Goal: Transaction & Acquisition: Purchase product/service

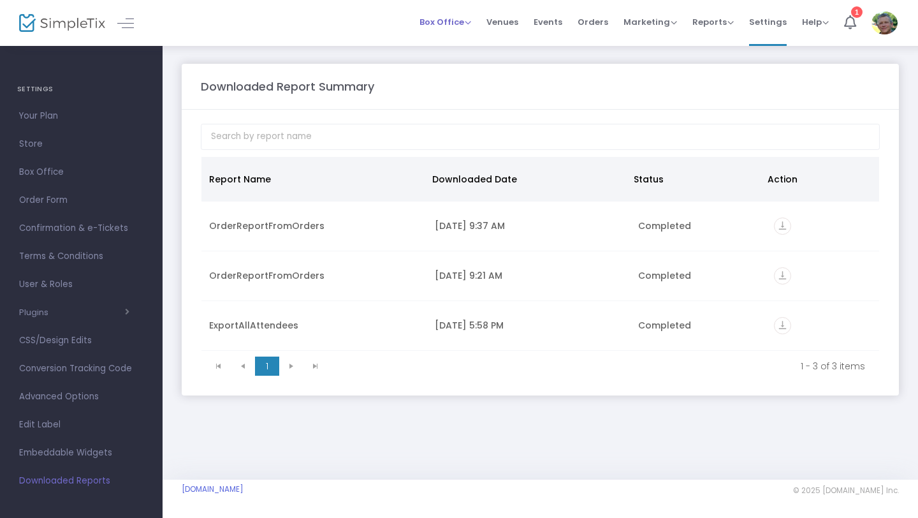
click at [447, 20] on span "Box Office" at bounding box center [445, 22] width 52 height 12
click at [453, 41] on li "Sell Tickets" at bounding box center [464, 43] width 91 height 25
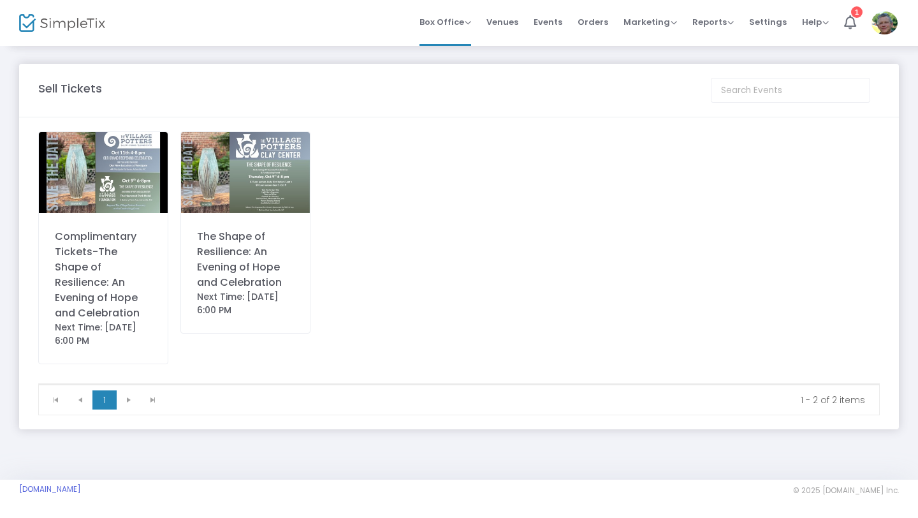
click at [116, 258] on div "Complimentary Tickets-The Shape of Resilience: An Evening of Hope and Celebrati…" at bounding box center [103, 275] width 97 height 92
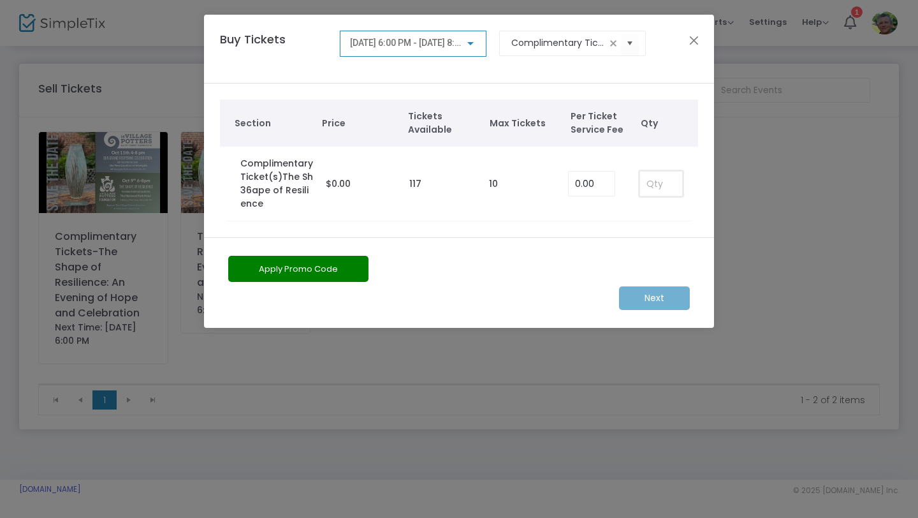
click at [655, 183] on input at bounding box center [661, 183] width 42 height 24
type input "2"
click at [663, 296] on m-button "Next" at bounding box center [654, 298] width 71 height 24
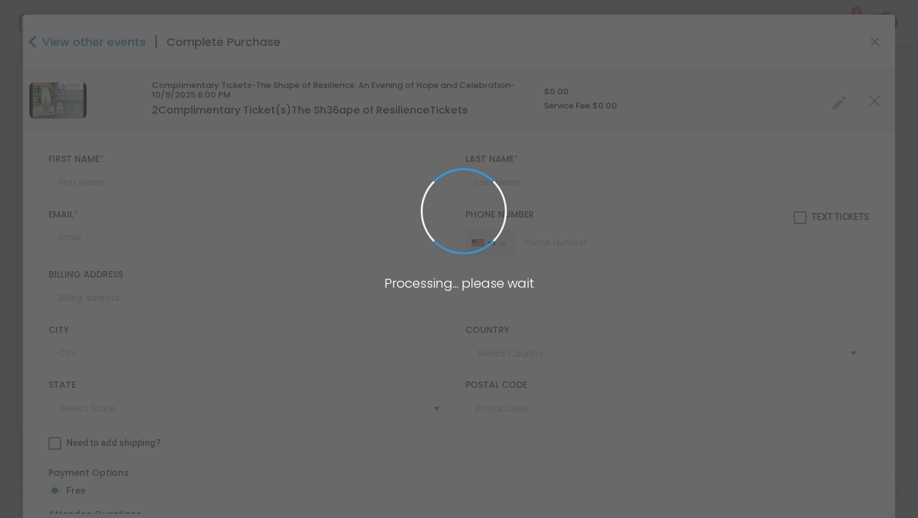
type input "United States"
type input "North Carolina"
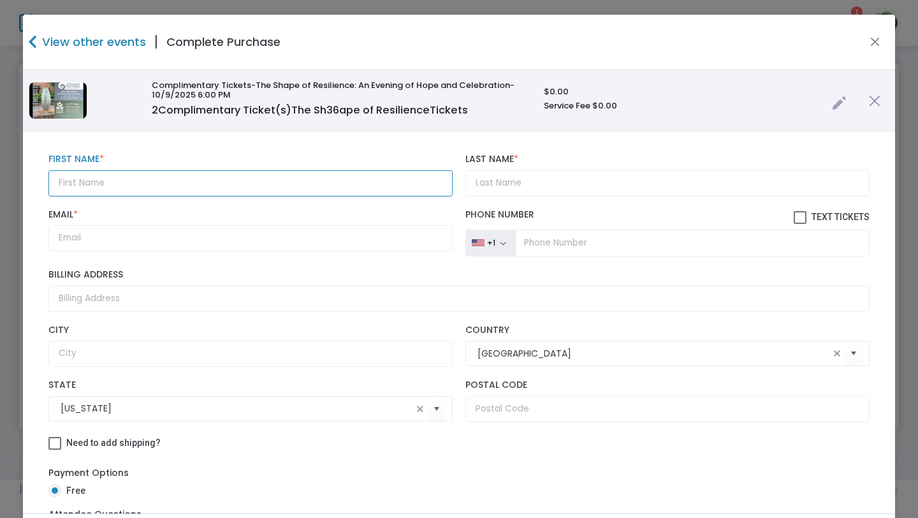
click at [108, 180] on input "text" at bounding box center [250, 183] width 404 height 26
type input "Martha"
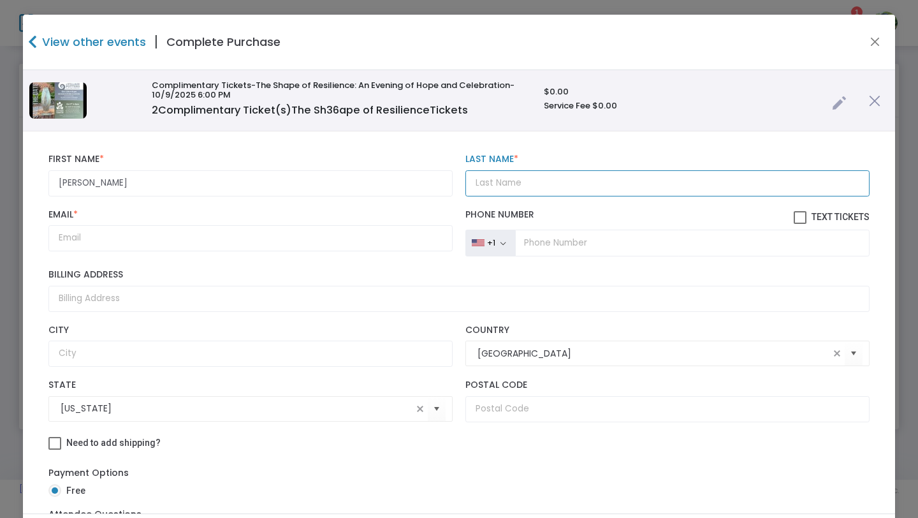
click at [468, 187] on input "Last Name *" at bounding box center [667, 183] width 404 height 26
type input "Savitski"
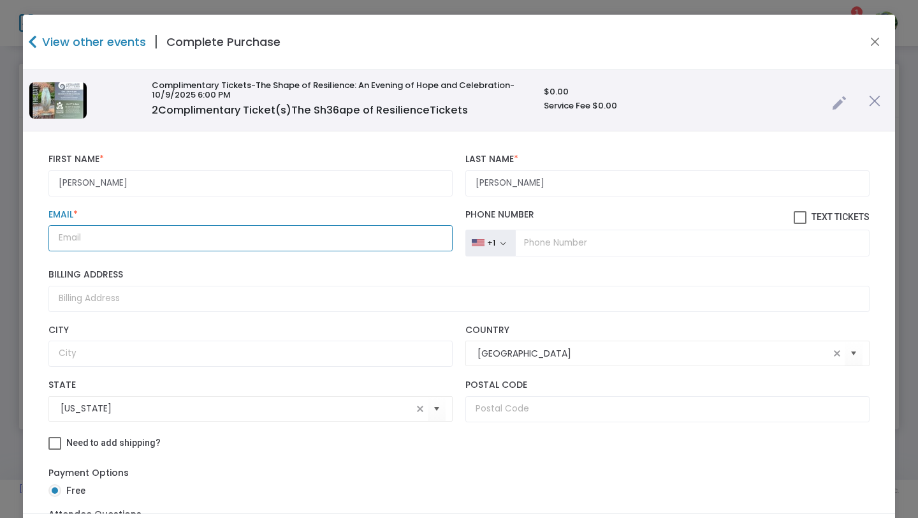
click at [284, 240] on input "Email *" at bounding box center [250, 238] width 404 height 26
type input "martha"
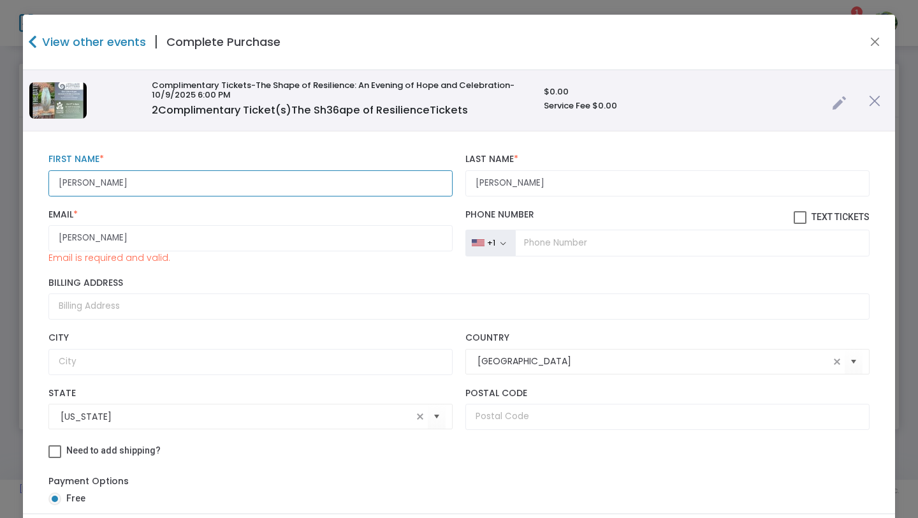
click at [117, 184] on input "Martha" at bounding box center [250, 183] width 404 height 26
paste input "Martha Savitzky <marthasavitzky@gmail.com>"
drag, startPoint x: 96, startPoint y: 182, endPoint x: 15, endPoint y: 181, distance: 81.6
click at [15, 181] on ngb-modal-window "View other events | Complete Purchase Complimentary Tickets-The Shape of Resili…" at bounding box center [459, 259] width 918 height 518
drag, startPoint x: 260, startPoint y: 182, endPoint x: 126, endPoint y: 185, distance: 133.9
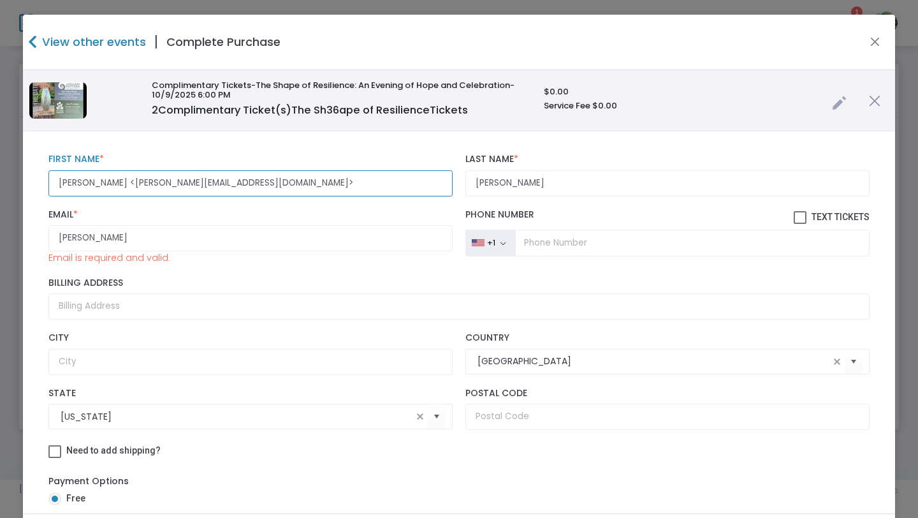
click at [126, 185] on input "Martha Savitzky <marthasavitzky@gmail.com>" at bounding box center [250, 183] width 404 height 26
type input "Martha Savitzky"
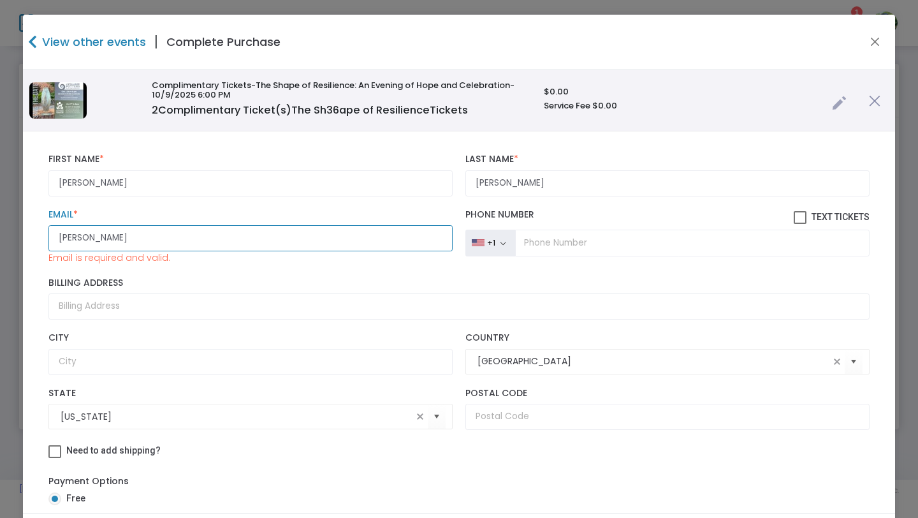
drag, startPoint x: 99, startPoint y: 239, endPoint x: 0, endPoint y: 231, distance: 99.1
click at [0, 231] on ngb-modal-window "View other events | Complete Purchase Complimentary Tickets-The Shape of Resili…" at bounding box center [459, 259] width 918 height 518
paste input "<marthasavitzky@gmail.com>"
click at [65, 238] on input "<marthasavitzky@gmail.com>" at bounding box center [250, 238] width 404 height 26
click at [189, 238] on input "marthasavitzky@gmail.com>" at bounding box center [250, 238] width 404 height 26
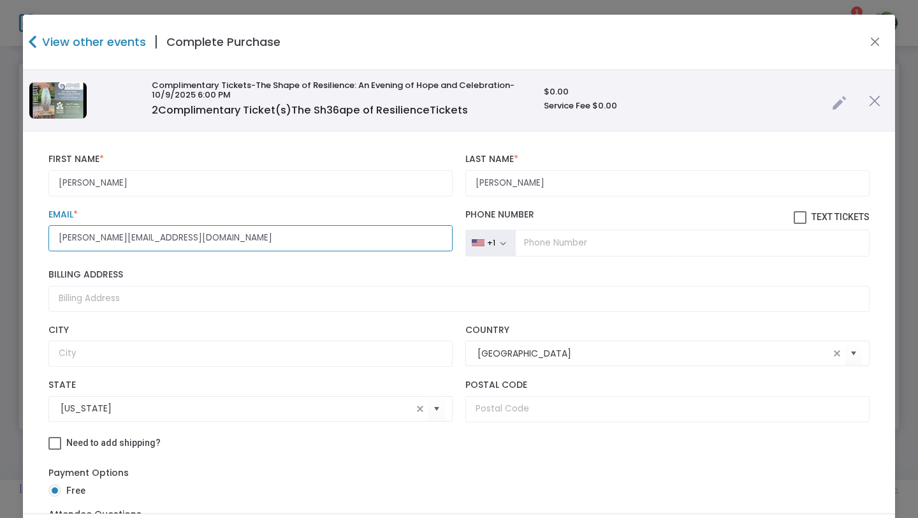
type input "marthasavitzky@gmail.com"
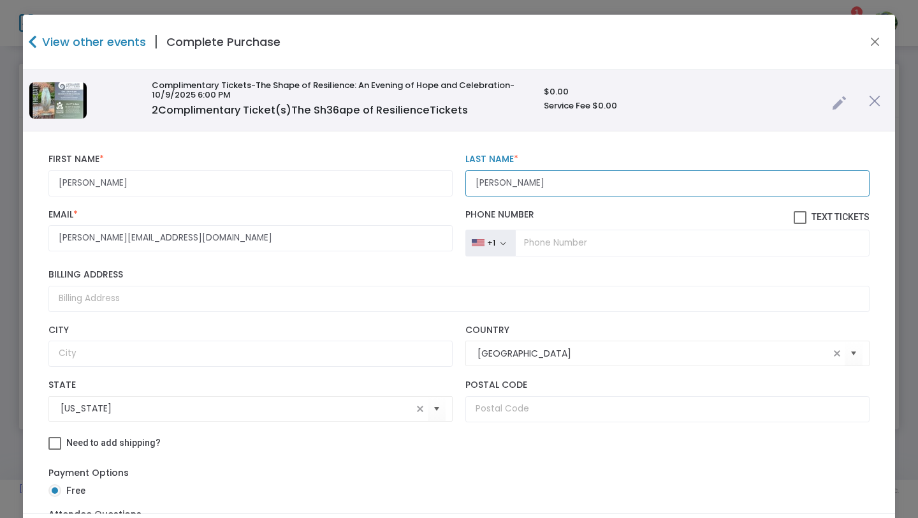
click at [491, 184] on input "Savitski" at bounding box center [667, 183] width 404 height 26
click at [505, 183] on input "Savitzki" at bounding box center [667, 183] width 404 height 26
click at [602, 179] on input "Savitzky" at bounding box center [667, 183] width 404 height 26
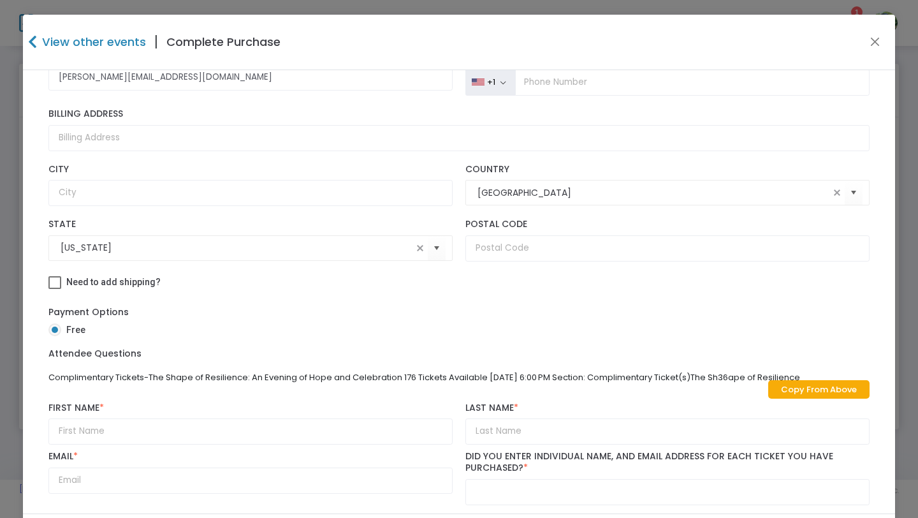
scroll to position [161, 0]
type input "Savitzky"
click at [818, 387] on link "Copy From Above" at bounding box center [818, 388] width 101 height 18
type input "Martha Savitzky"
type input "Savitzky"
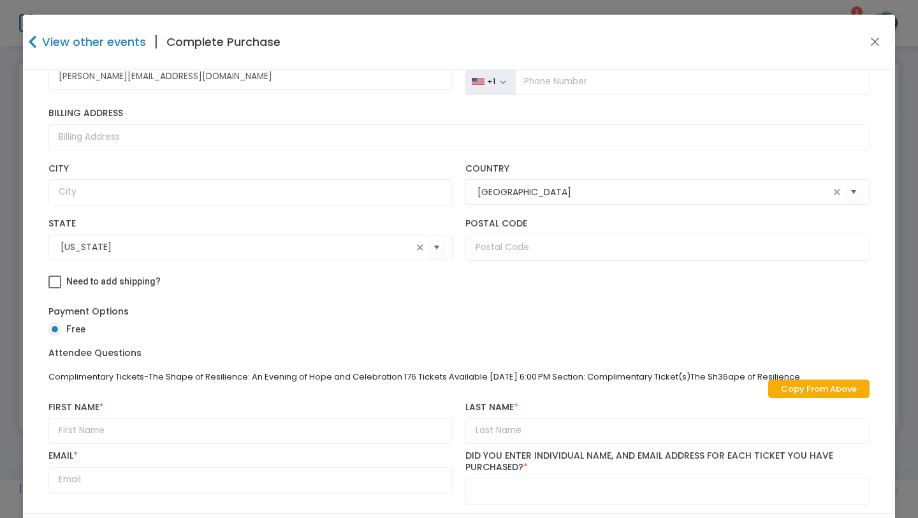
type input "marthasavitzky@gmail.com"
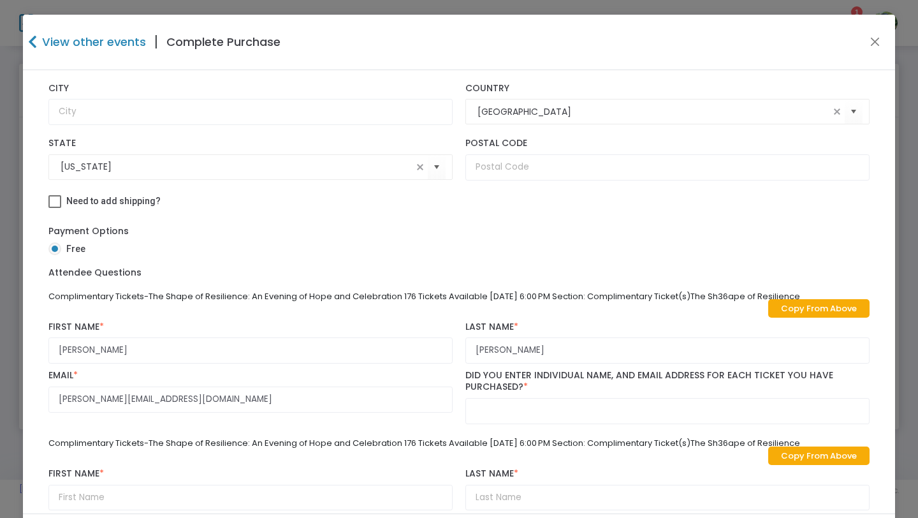
scroll to position [0, 0]
click at [567, 410] on input "text" at bounding box center [667, 411] width 404 height 26
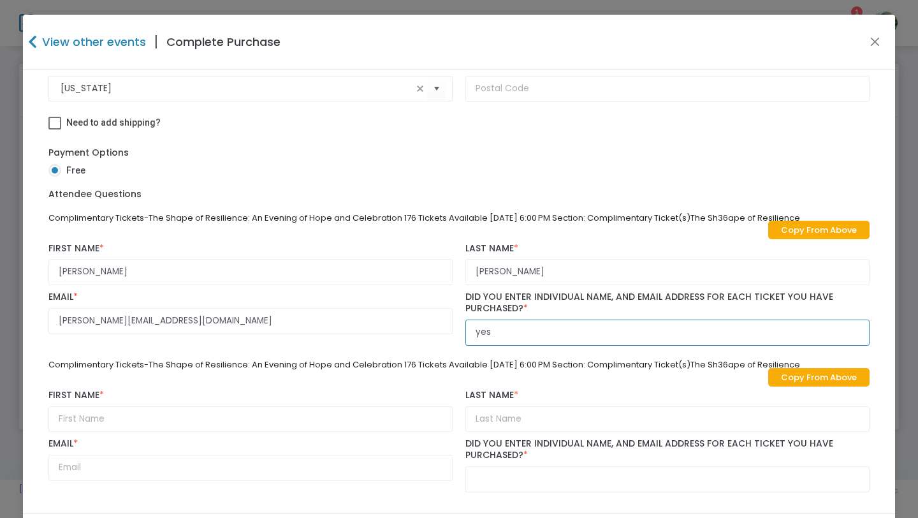
scroll to position [322, 0]
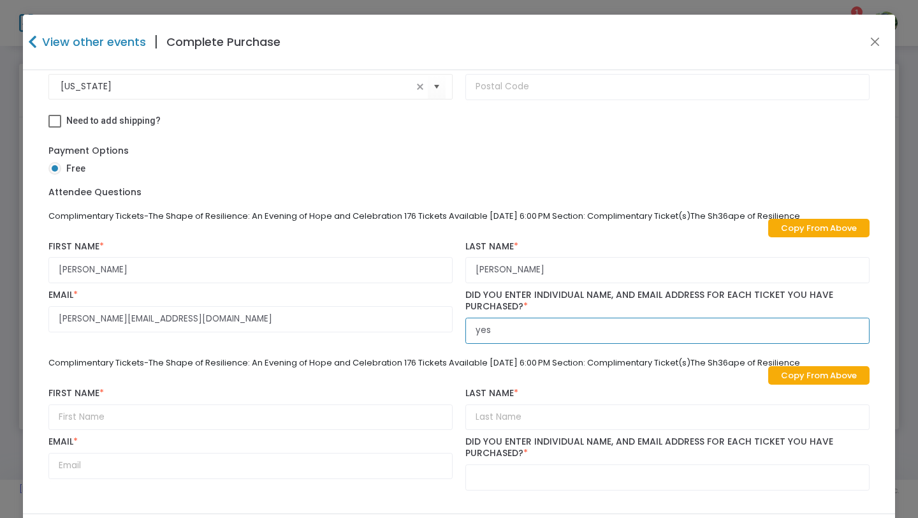
type input "yes"
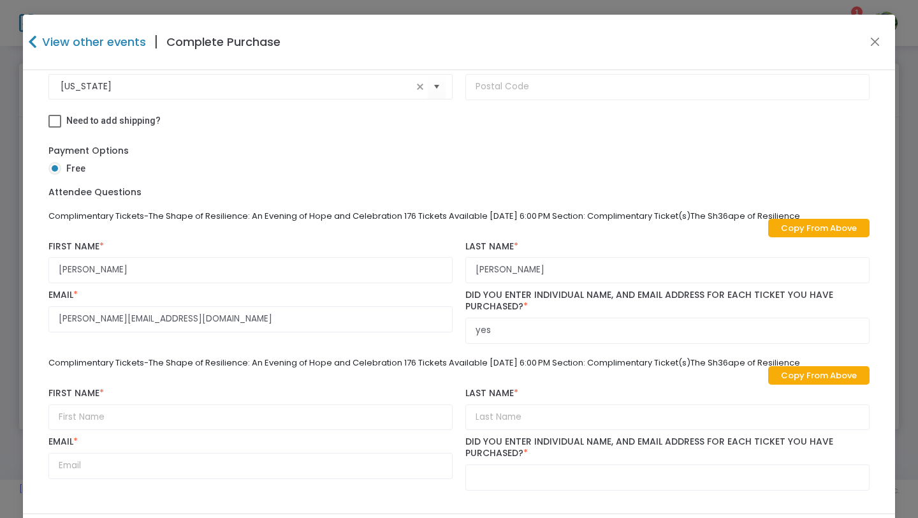
click at [775, 376] on link "Copy From Above" at bounding box center [818, 375] width 101 height 18
type input "Martha Savitzky"
type input "Savitzky"
type input "marthasavitzky@gmail.com"
type input "yes"
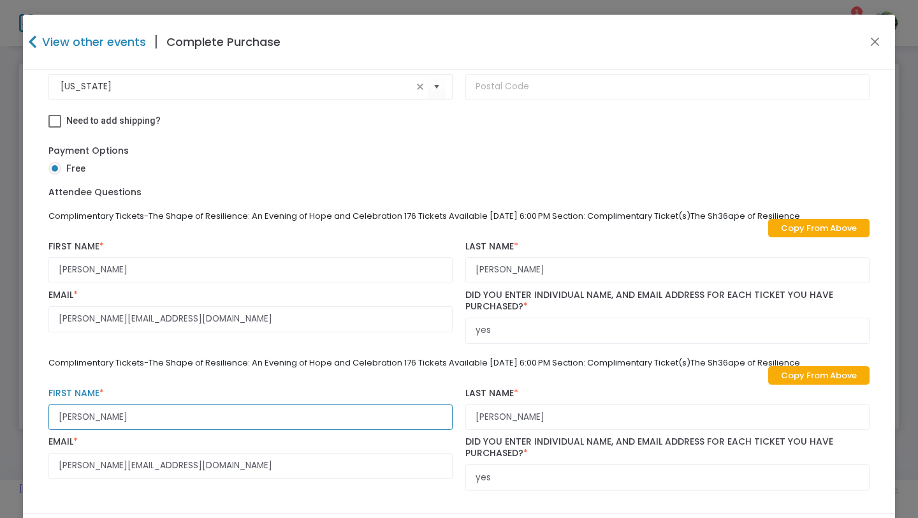
drag, startPoint x: 91, startPoint y: 417, endPoint x: 24, endPoint y: 418, distance: 66.9
click at [24, 418] on div "Martha Savitzky First Name * First Name is required. Savitzky Last Name * Last …" at bounding box center [459, 160] width 872 height 703
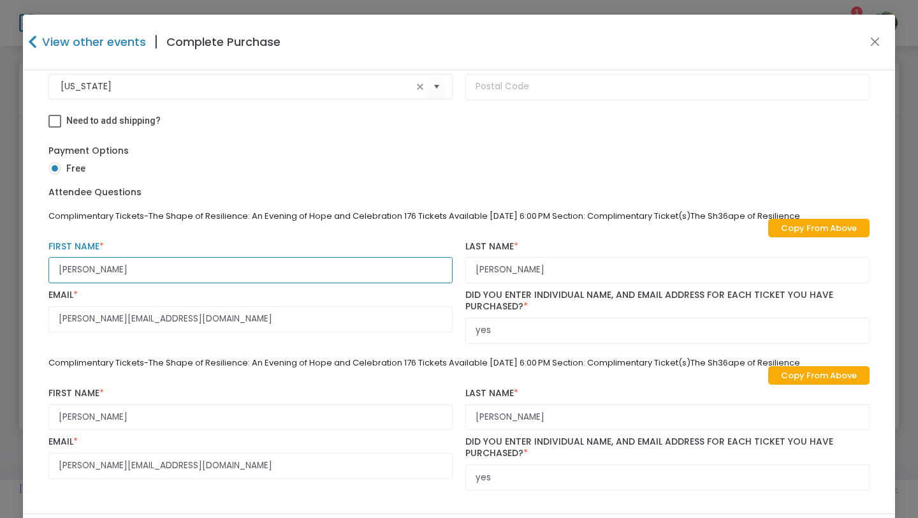
scroll to position [0, 0]
drag, startPoint x: 89, startPoint y: 270, endPoint x: 34, endPoint y: 269, distance: 55.5
click at [34, 269] on div "Martha Savitzky First Name * First Name is required. Savitzky Last Name * Last …" at bounding box center [459, 160] width 872 height 703
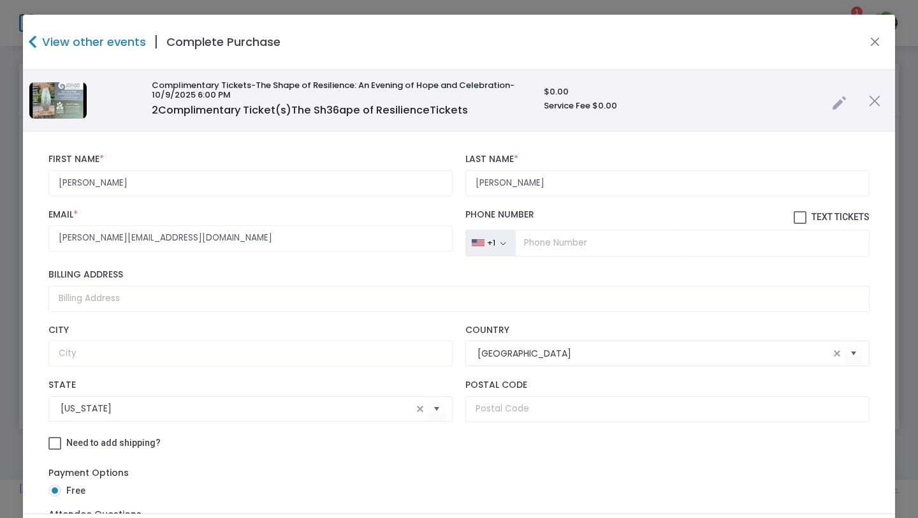
type input "Savitzky"
drag, startPoint x: 132, startPoint y: 180, endPoint x: 89, endPoint y: 181, distance: 42.7
click at [89, 181] on input "Martha Savitzky" at bounding box center [250, 183] width 404 height 26
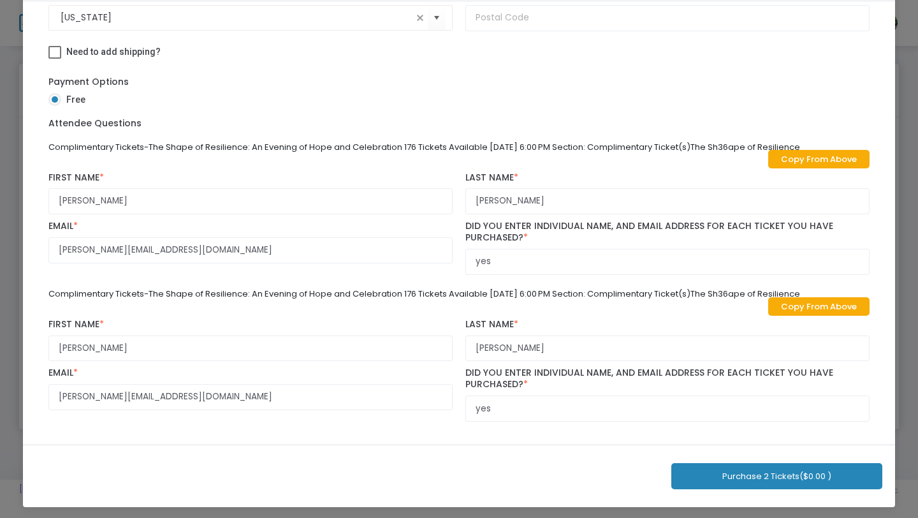
scroll to position [73, 0]
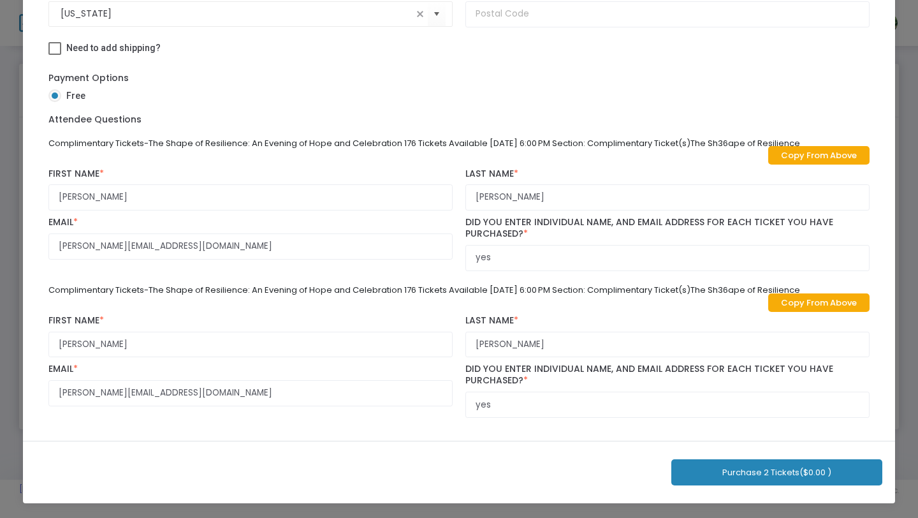
type input "Martha"
drag, startPoint x: 129, startPoint y: 344, endPoint x: 27, endPoint y: 343, distance: 101.3
click at [27, 343] on div "Martha First Name * First Name is required. Savitzky Last Name * Last Name is r…" at bounding box center [459, 88] width 872 height 703
type input "Tony"
click at [316, 289] on span "Complimentary Tickets-The Shape of Resilience: An Evening of Hope and Celebrati…" at bounding box center [423, 290] width 751 height 12
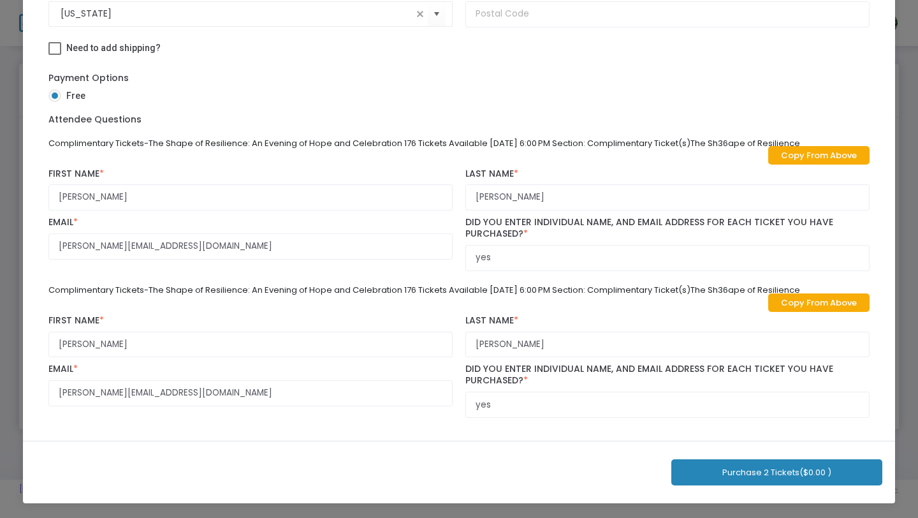
click at [711, 468] on button "Purchase 2 Tickets ($0.00 )" at bounding box center [776, 472] width 211 height 26
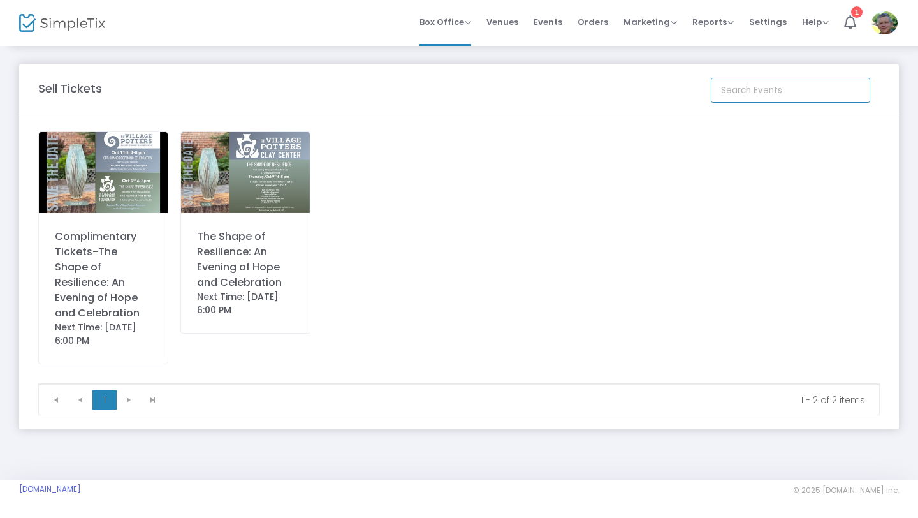
click at [805, 85] on input at bounding box center [790, 90] width 159 height 25
